Goal: Task Accomplishment & Management: Manage account settings

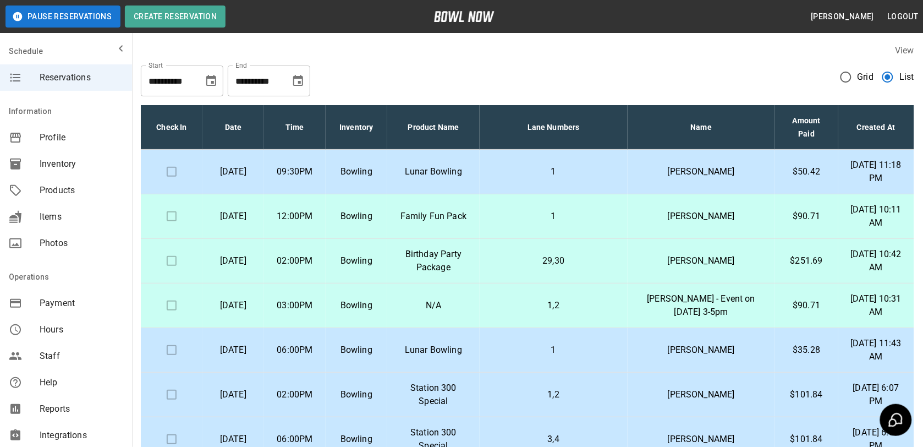
click at [44, 15] on button "Pause Reservations" at bounding box center [62, 16] width 115 height 22
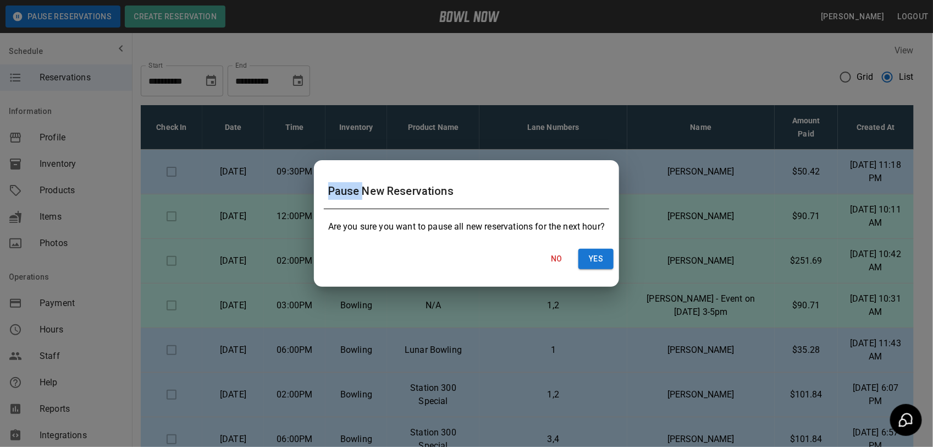
click at [44, 15] on div "Pause New Reservations Are you sure you want to pause all new reservations for …" at bounding box center [466, 223] width 933 height 447
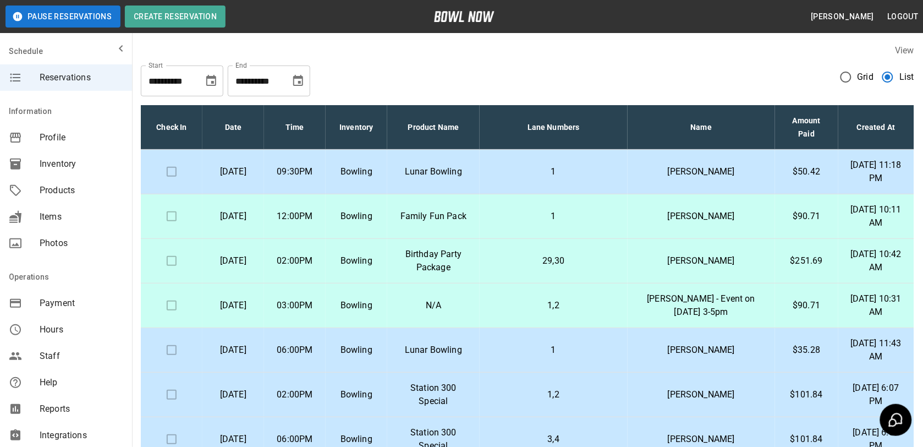
drag, startPoint x: 44, startPoint y: 15, endPoint x: 40, endPoint y: 22, distance: 8.4
click at [40, 22] on button "Pause Reservations" at bounding box center [62, 16] width 115 height 22
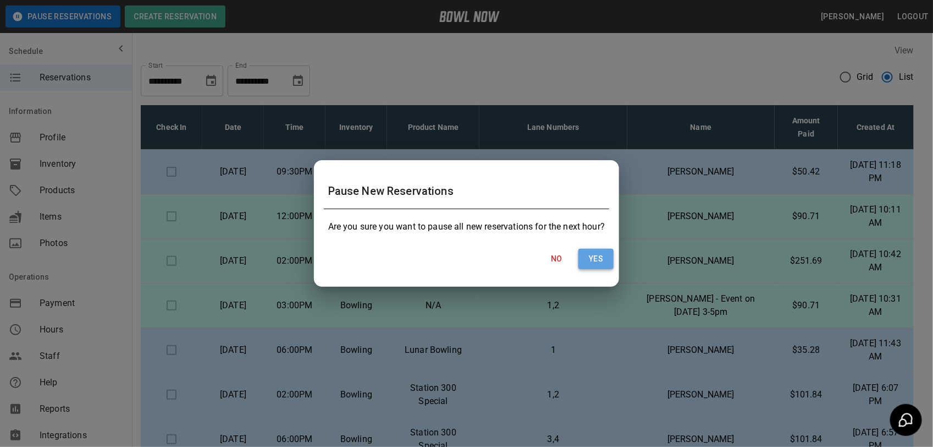
click at [580, 259] on button "Yes" at bounding box center [596, 259] width 35 height 20
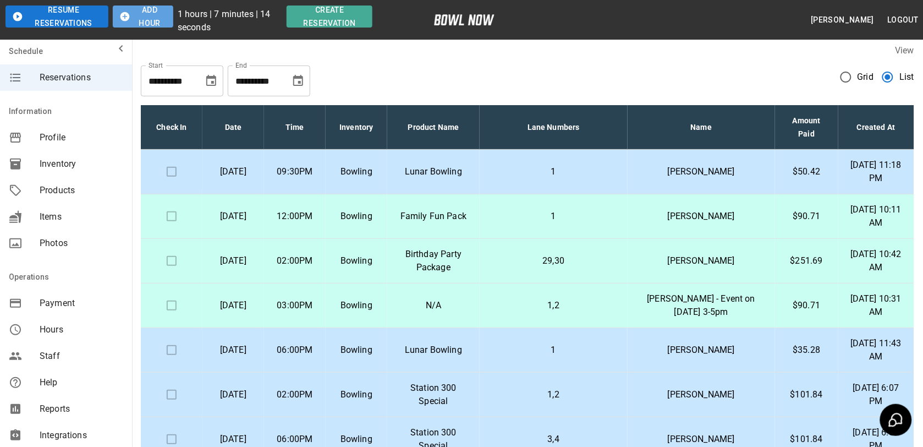
click at [161, 20] on button "Add Hour" at bounding box center [143, 16] width 60 height 22
